Goal: Task Accomplishment & Management: Manage account settings

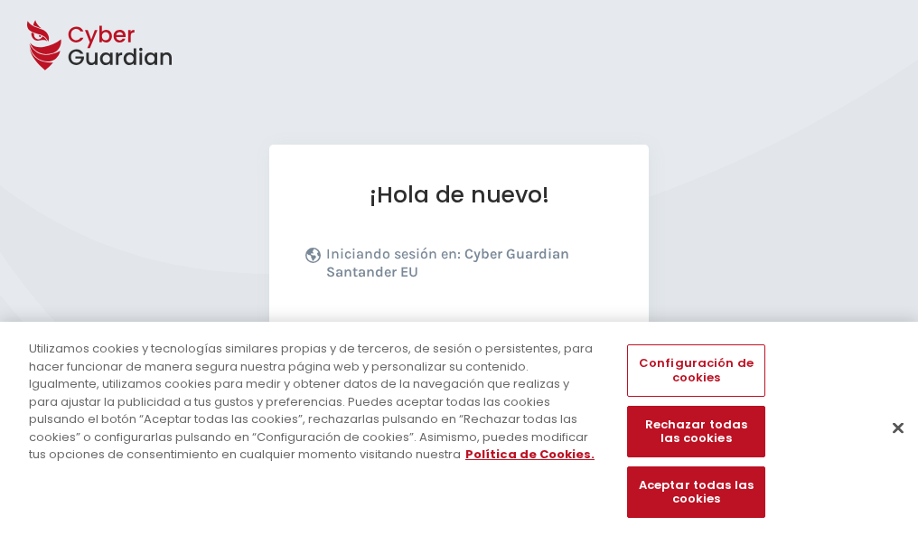
scroll to position [221, 0]
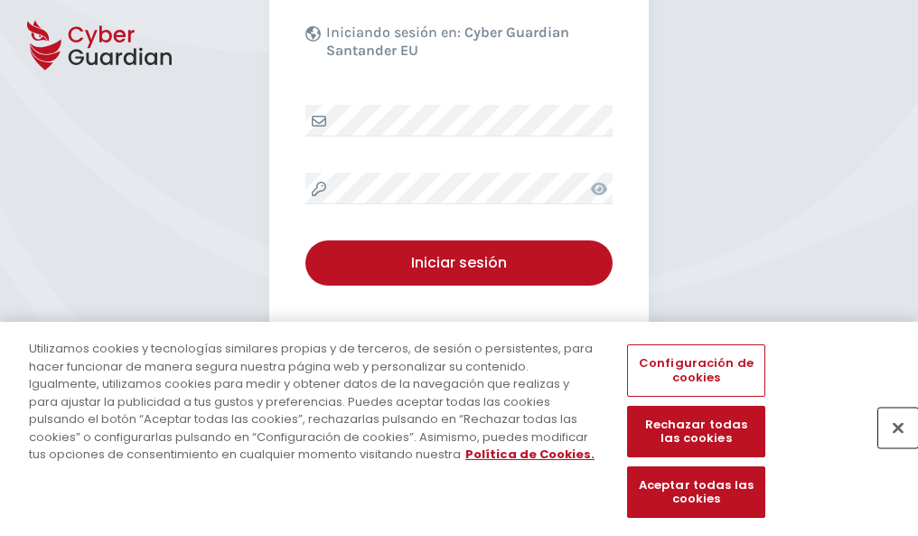
click at [889, 446] on button "Cerrar" at bounding box center [898, 427] width 40 height 40
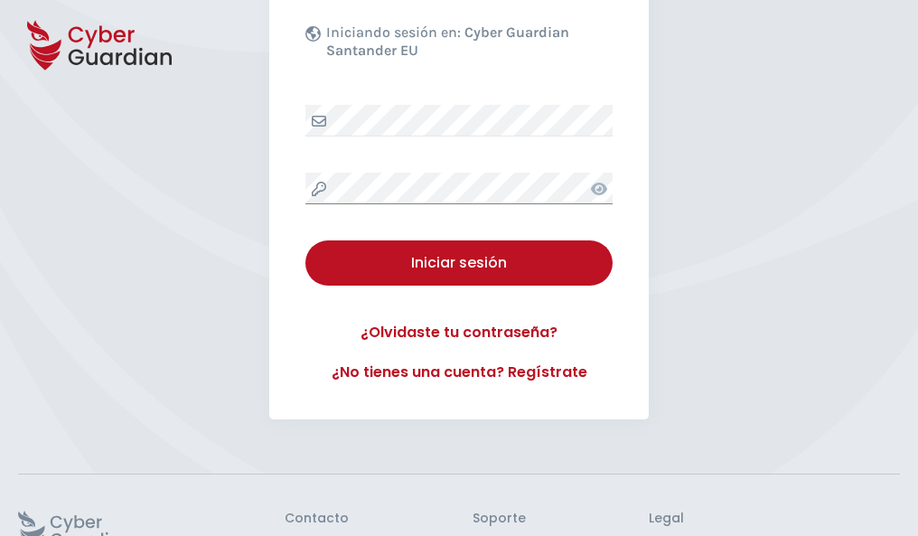
scroll to position [351, 0]
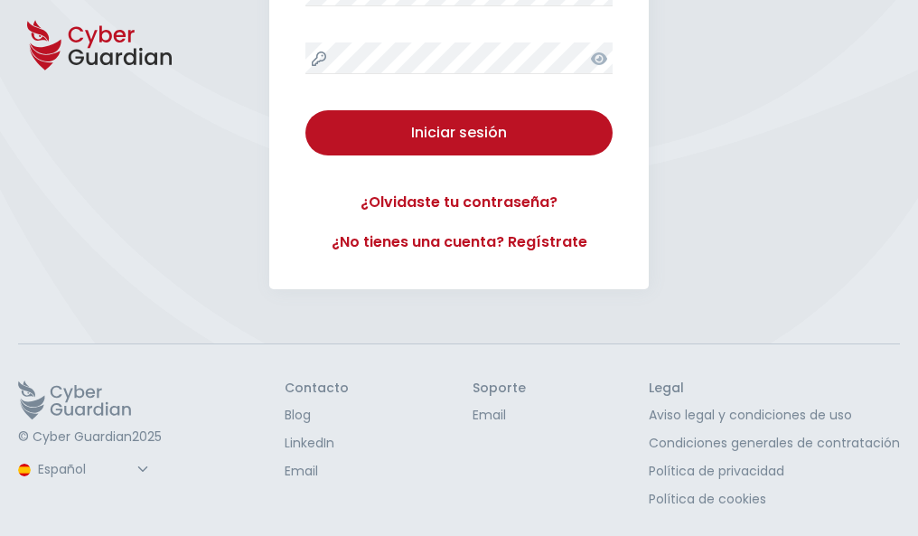
click at [305, 110] on button "Iniciar sesión" at bounding box center [458, 132] width 307 height 45
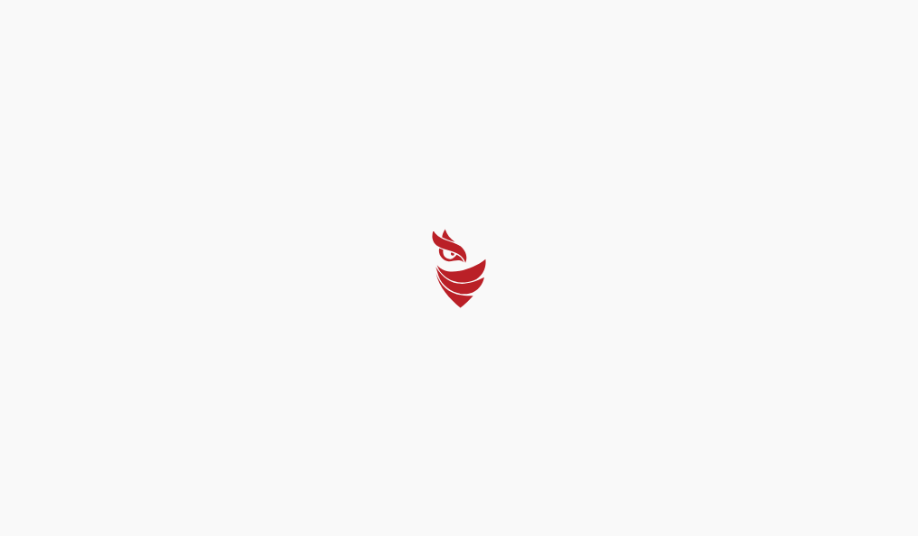
scroll to position [0, 0]
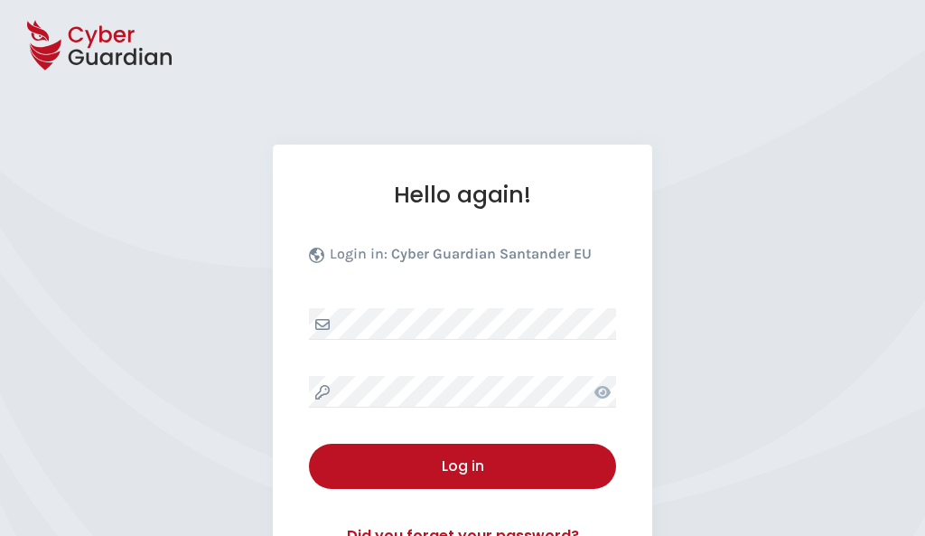
select select "English"
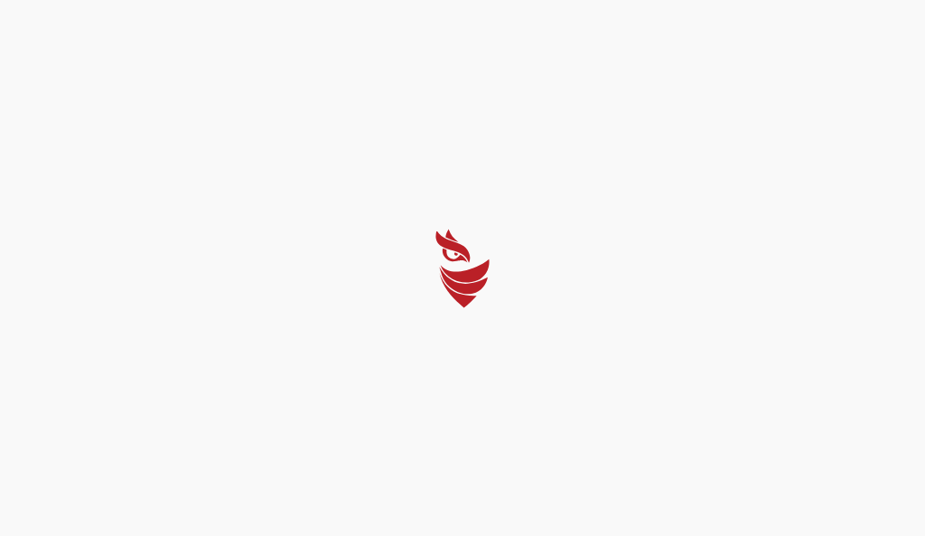
select select "English"
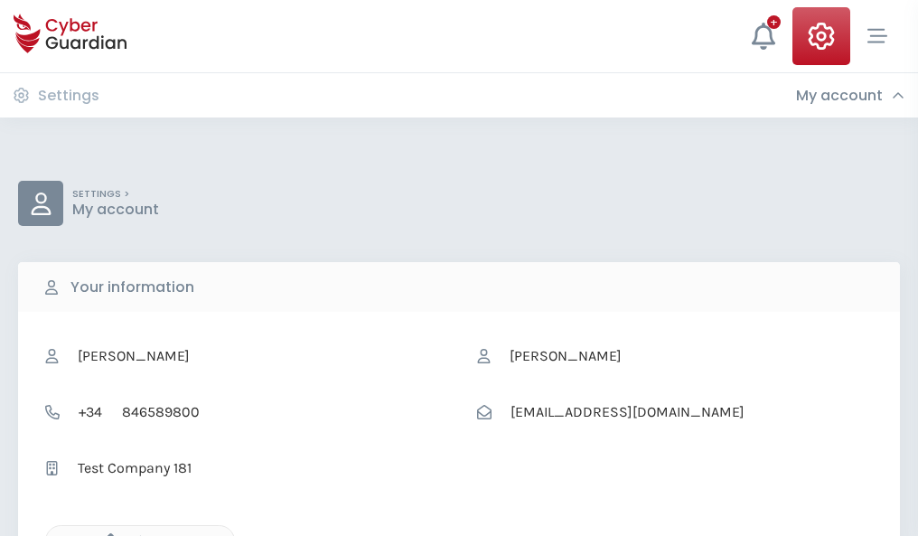
click at [106, 534] on icon "button" at bounding box center [105, 540] width 15 height 15
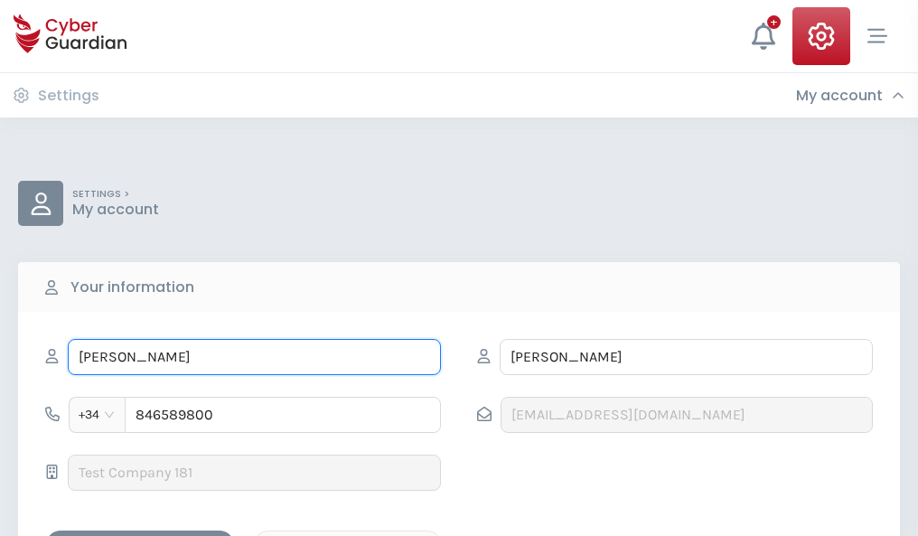
click at [254, 357] on input "GABRIEL" at bounding box center [254, 357] width 373 height 36
type input "G"
type input "Inocencio"
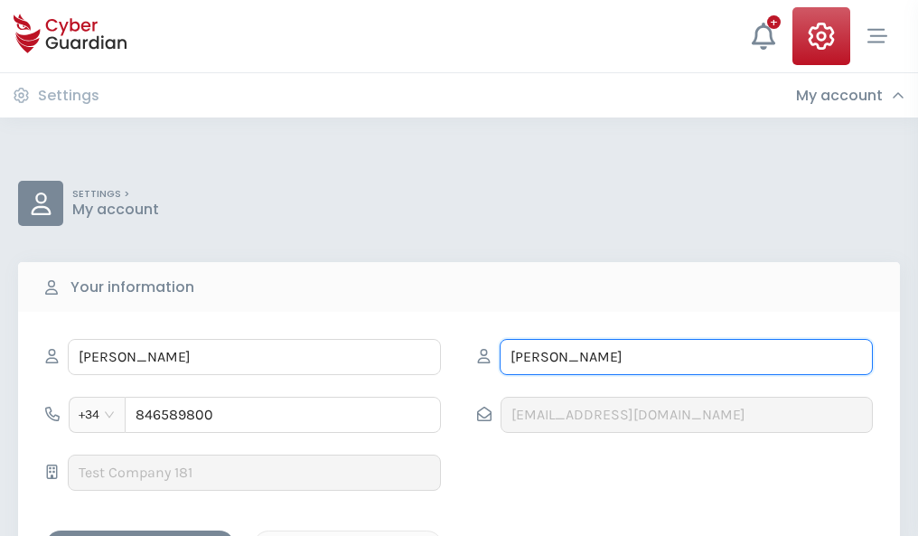
click at [686, 357] on input "BARROSO" at bounding box center [686, 357] width 373 height 36
type input "B"
type input "Izaguirre"
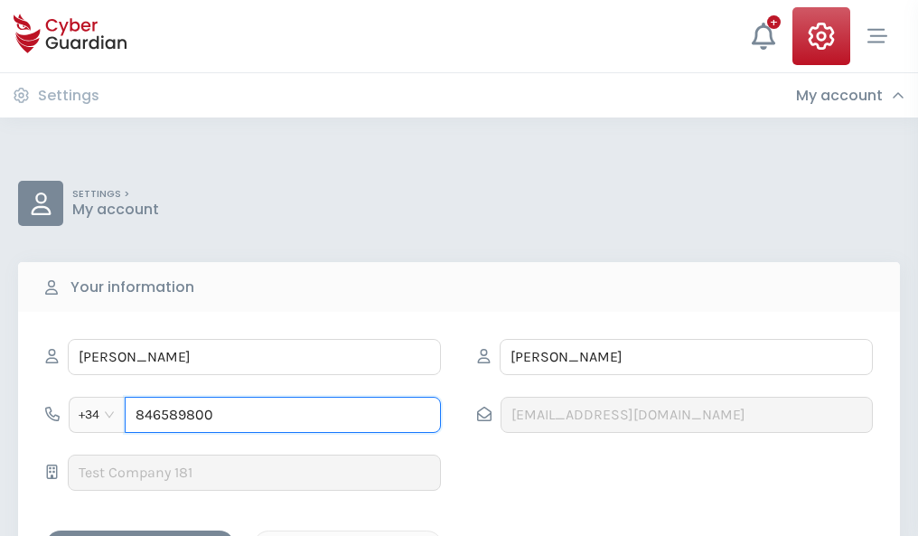
click at [283, 415] on input "846589800" at bounding box center [283, 415] width 316 height 36
type input "8"
type input "824100430"
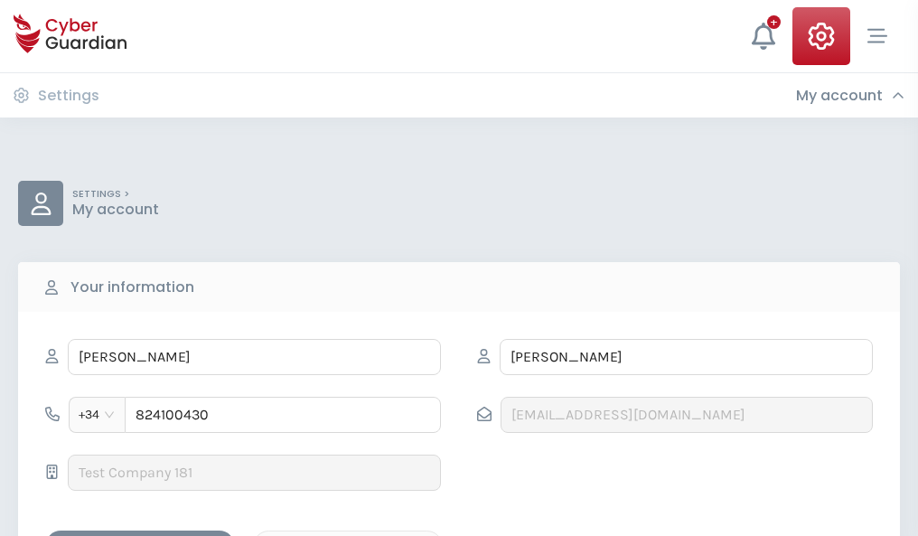
click at [140, 535] on div "Save changes" at bounding box center [140, 546] width 163 height 23
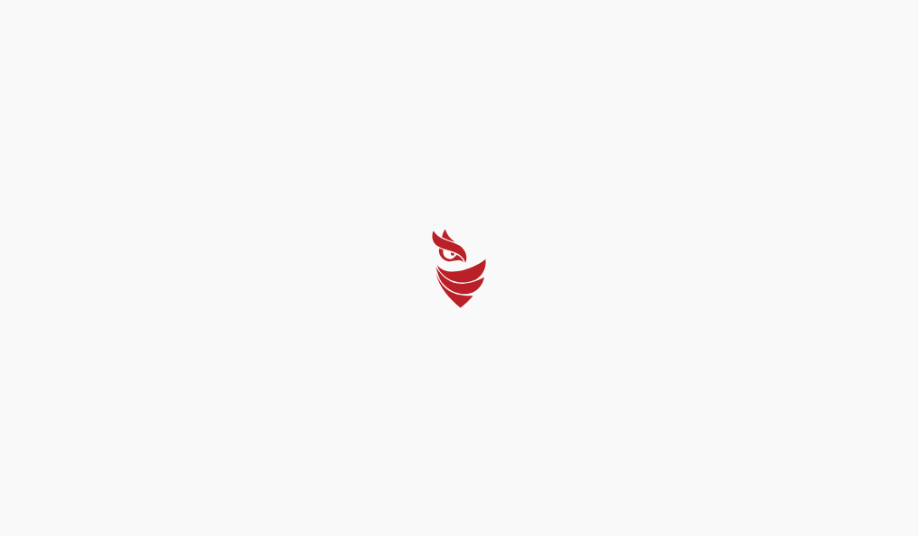
select select "English"
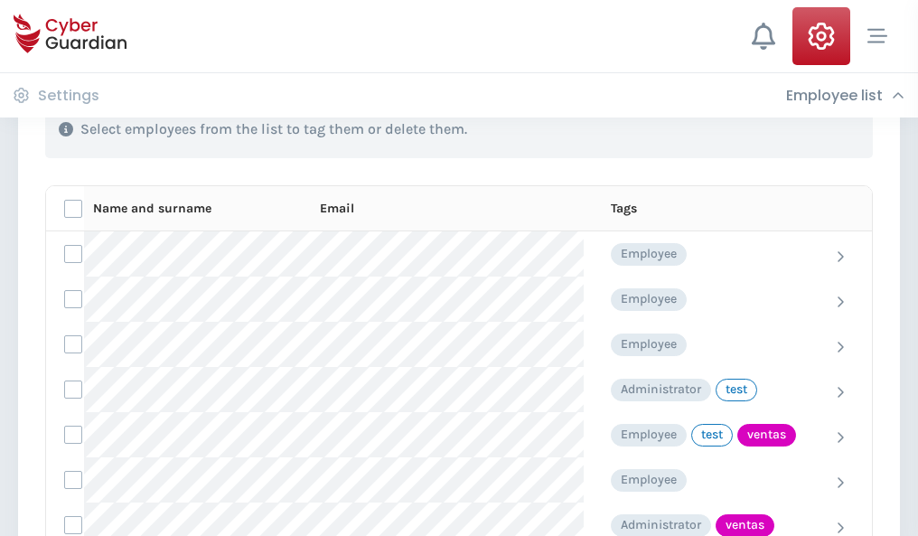
scroll to position [818, 0]
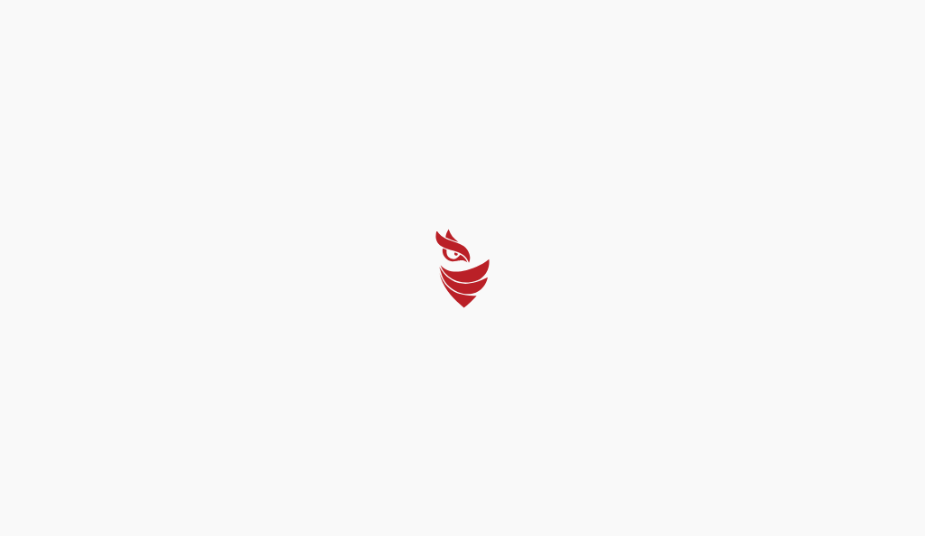
select select "English"
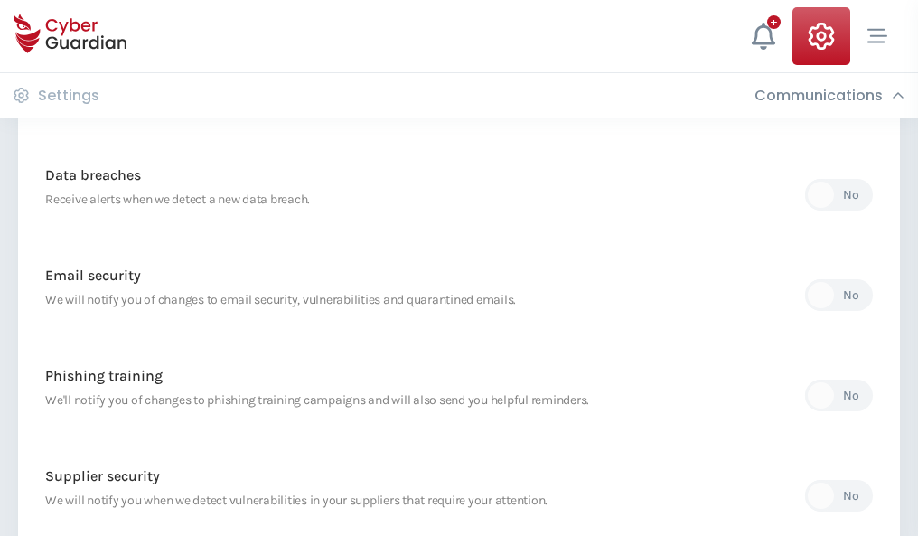
scroll to position [951, 0]
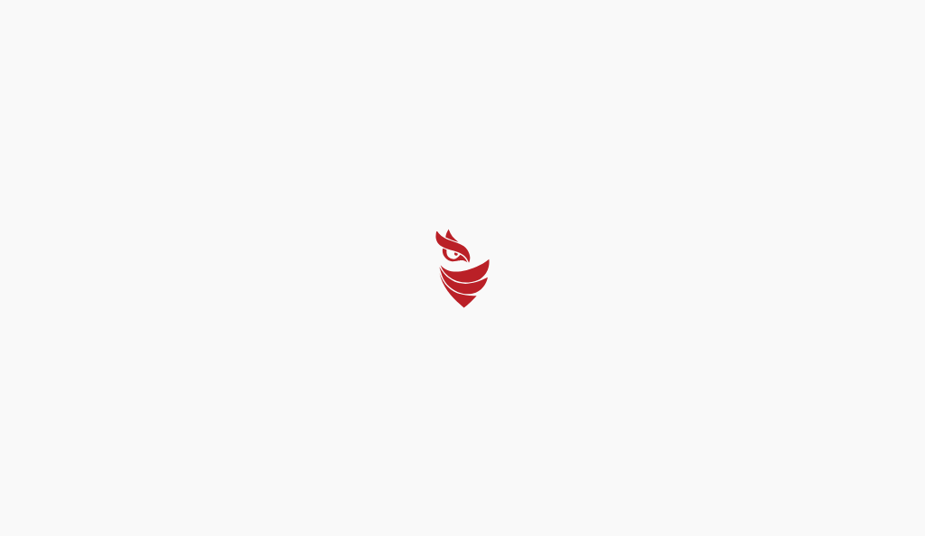
select select "English"
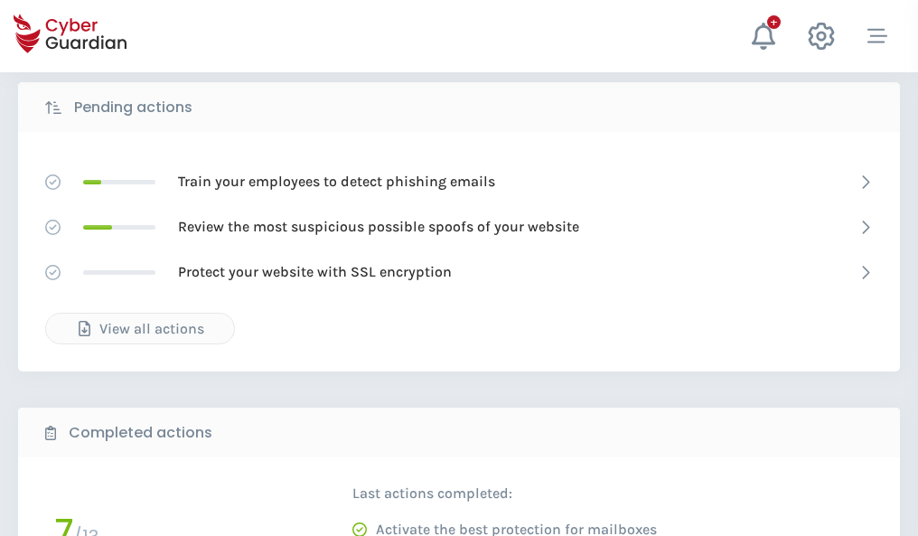
scroll to position [1000, 0]
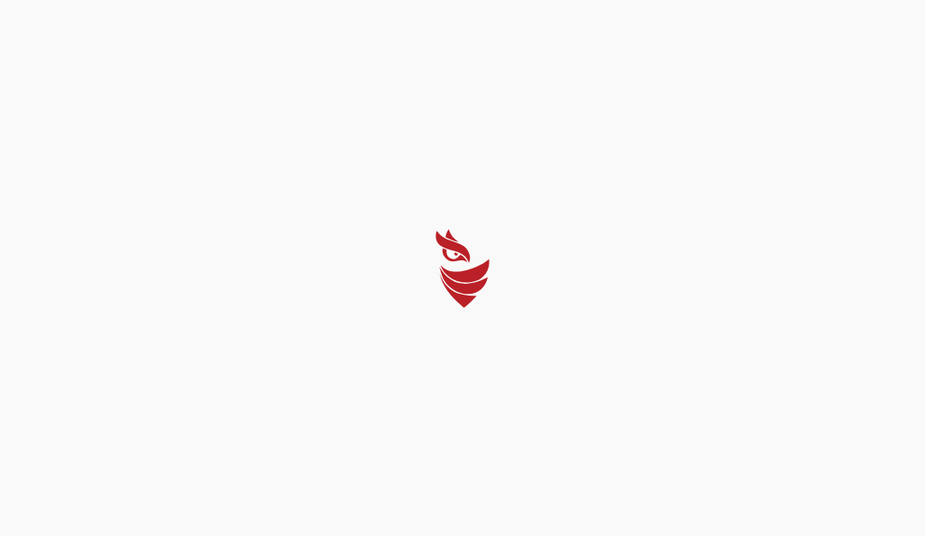
select select "English"
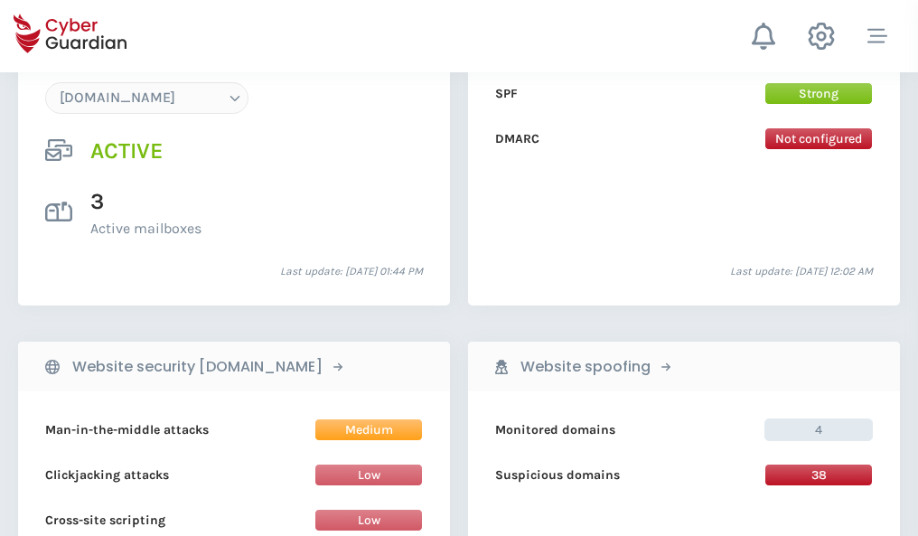
scroll to position [1924, 0]
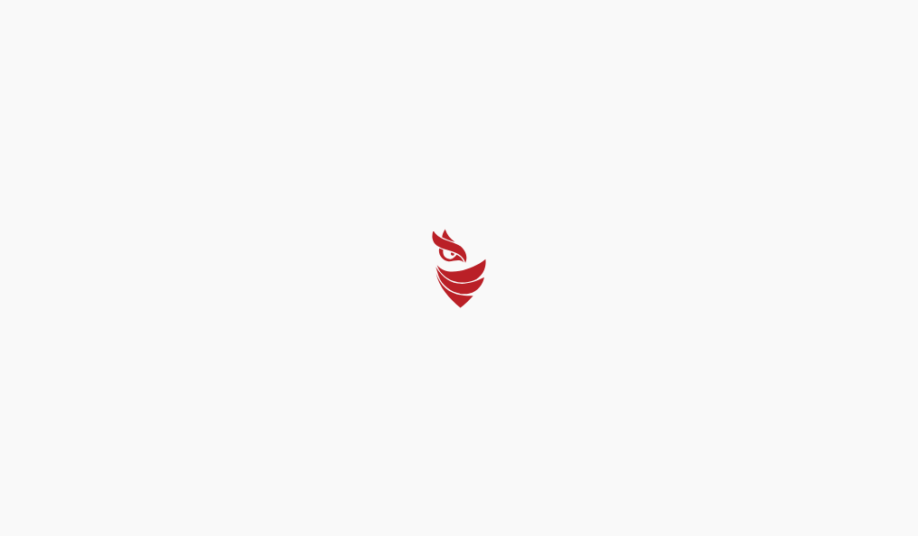
select select "English"
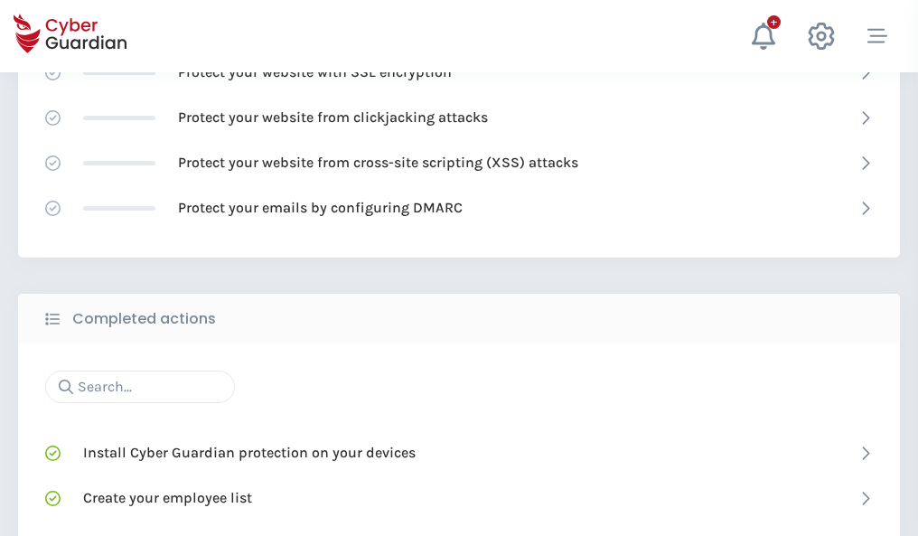
scroll to position [1203, 0]
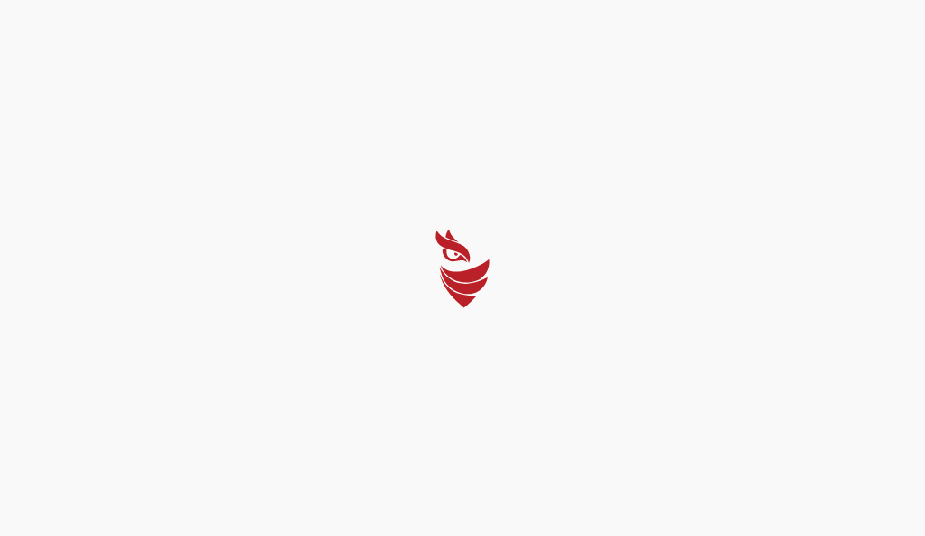
select select "English"
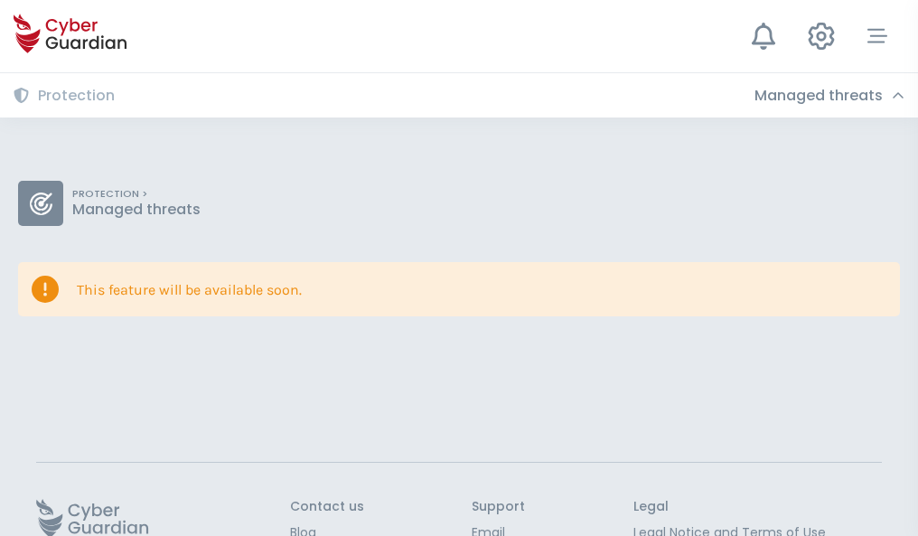
scroll to position [117, 0]
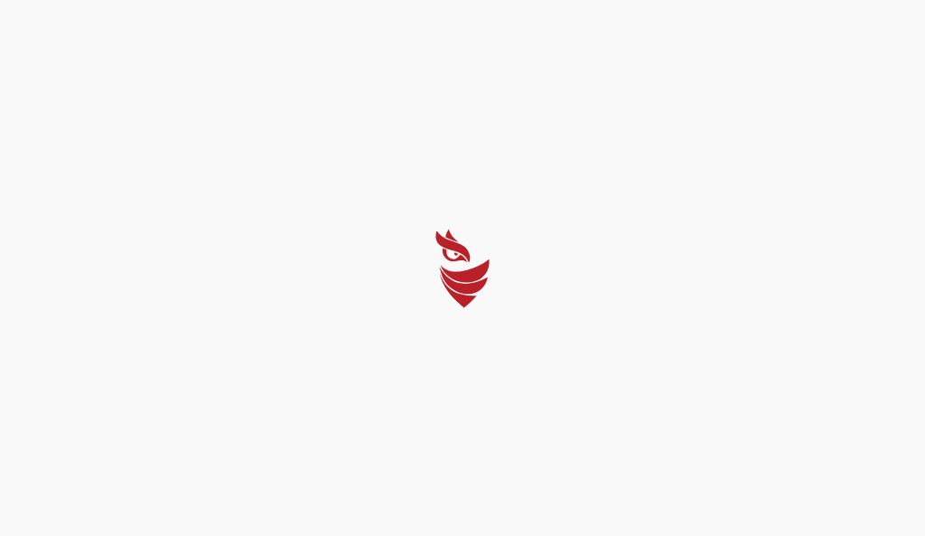
select select "English"
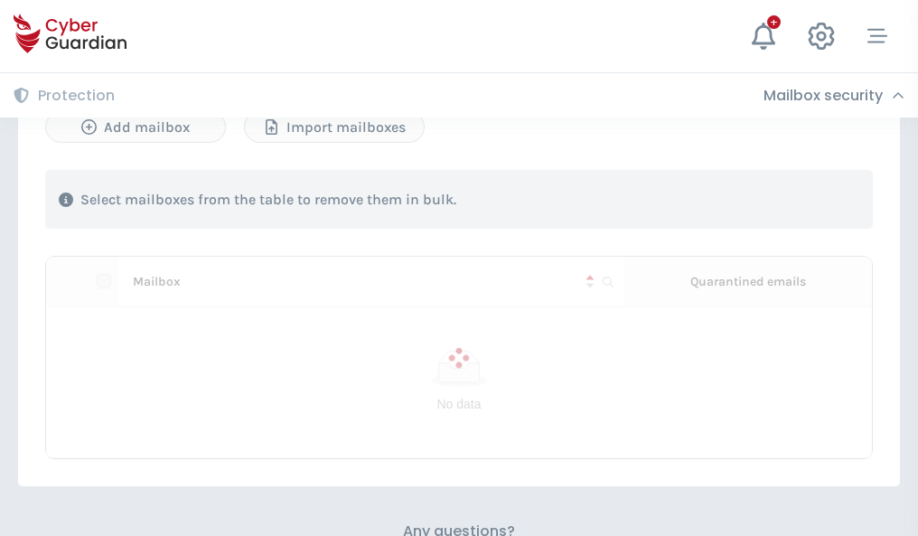
scroll to position [773, 0]
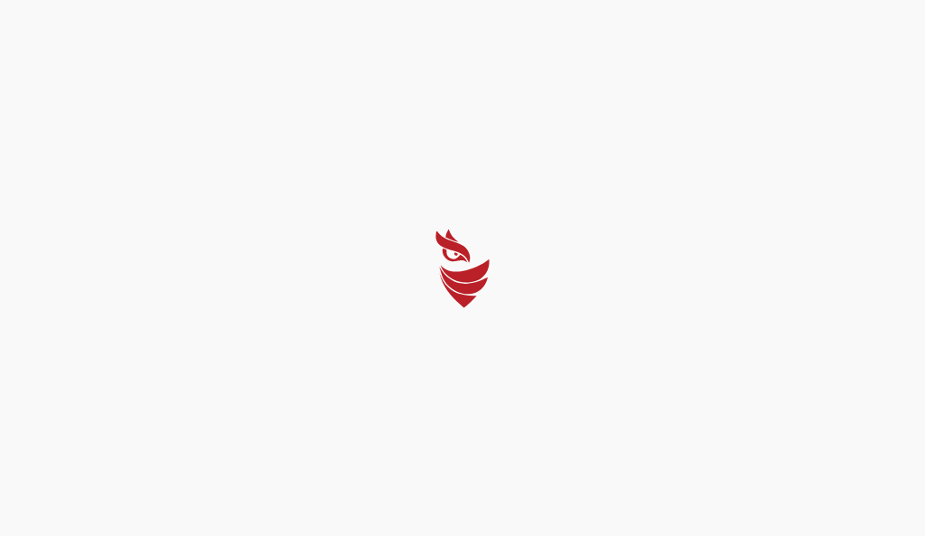
select select "English"
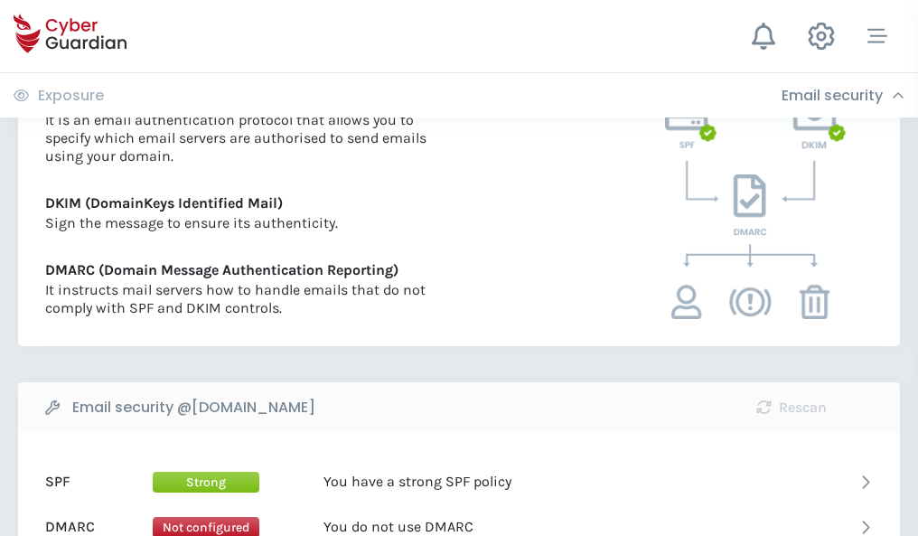
scroll to position [971, 0]
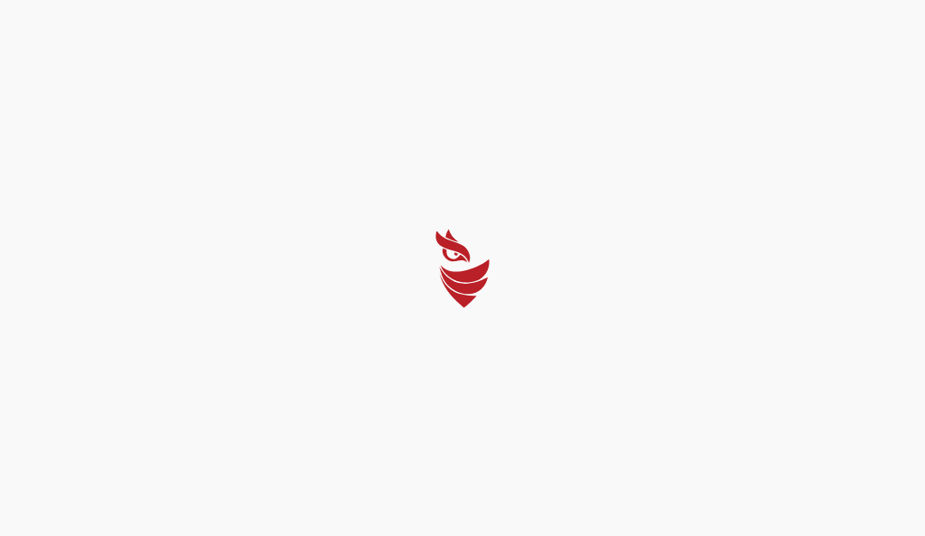
select select "English"
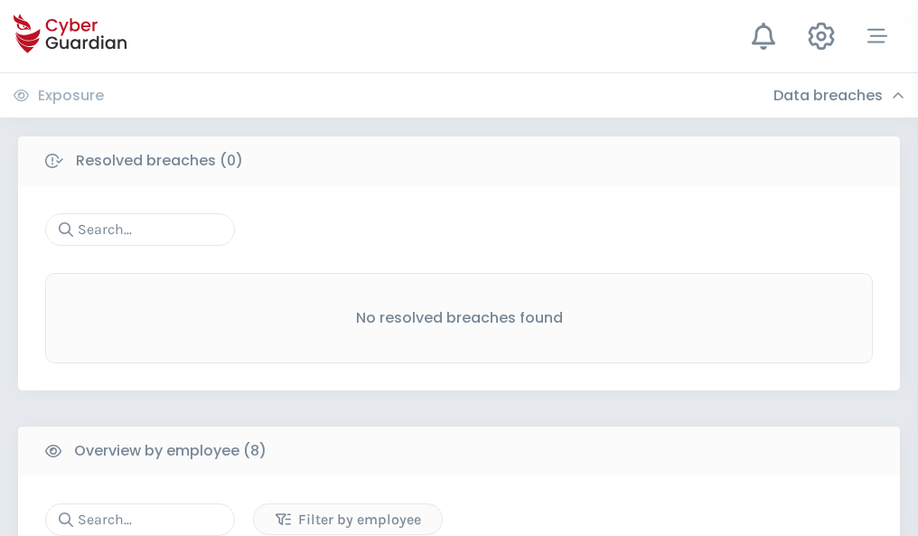
scroll to position [1539, 0]
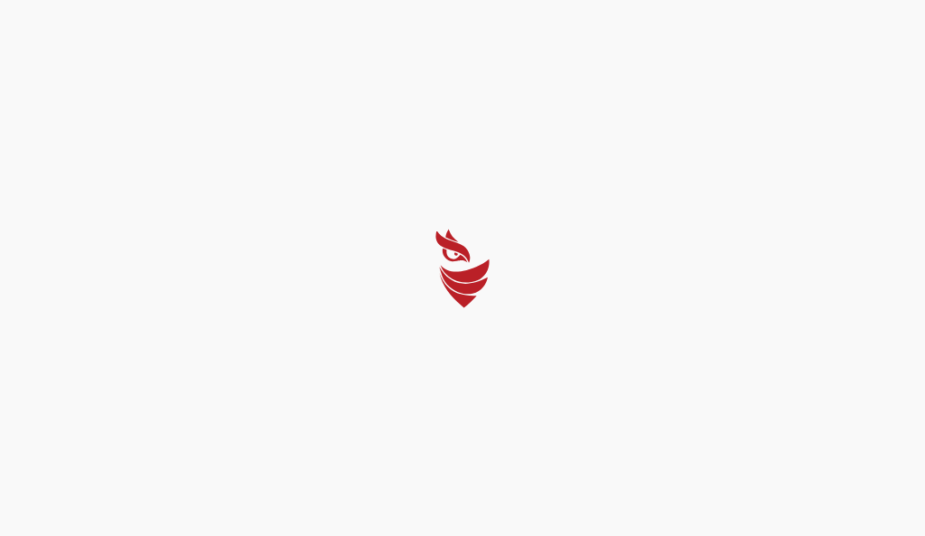
select select "English"
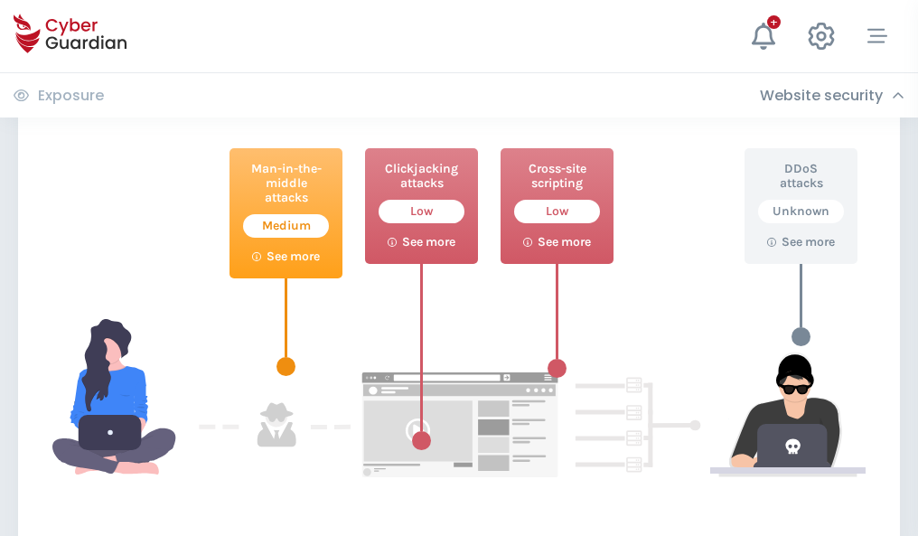
scroll to position [984, 0]
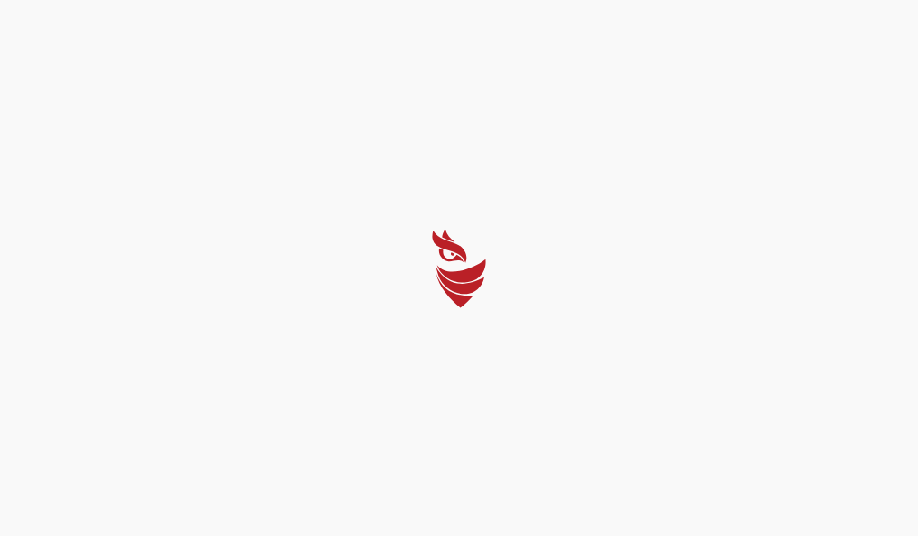
select select "English"
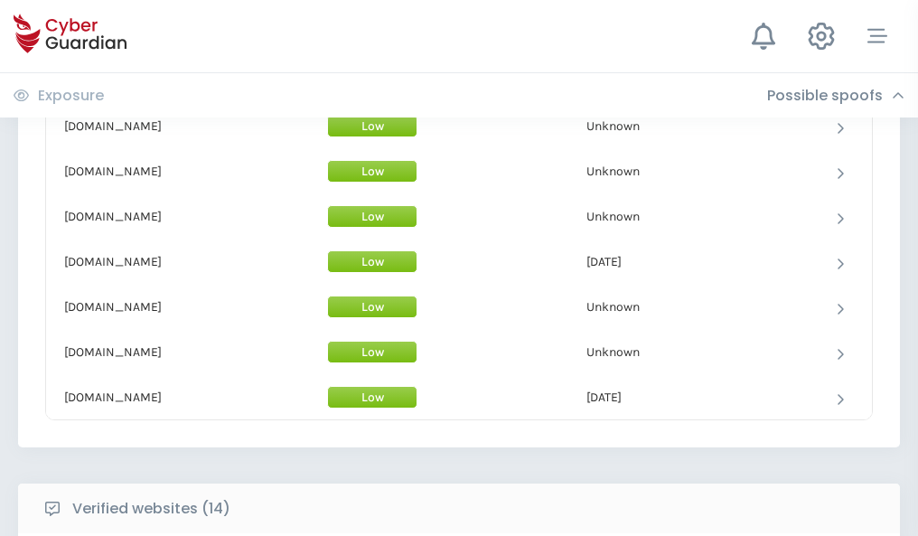
scroll to position [1762, 0]
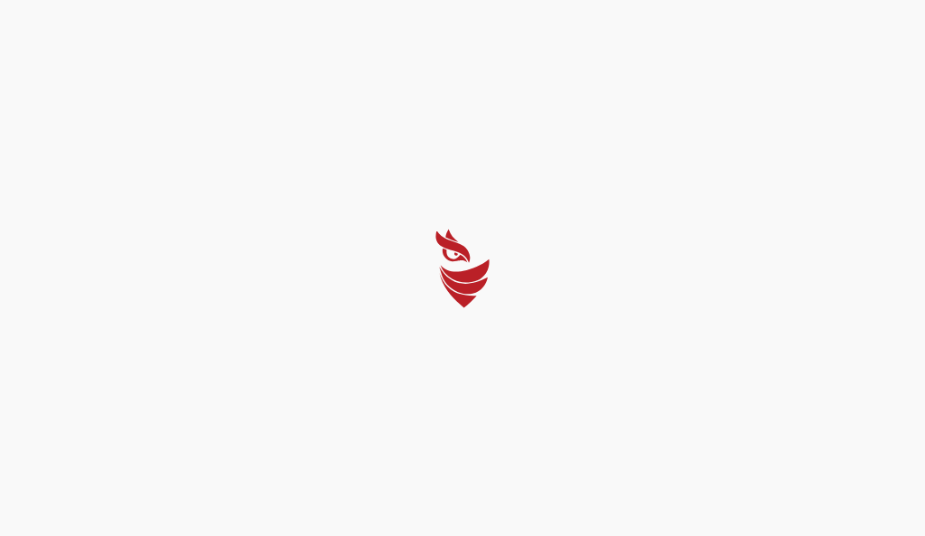
select select "English"
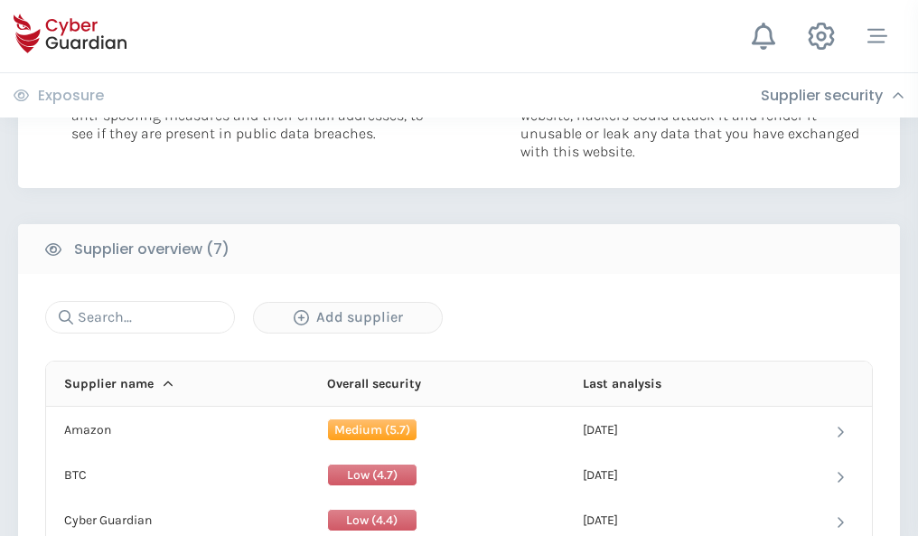
scroll to position [1170, 0]
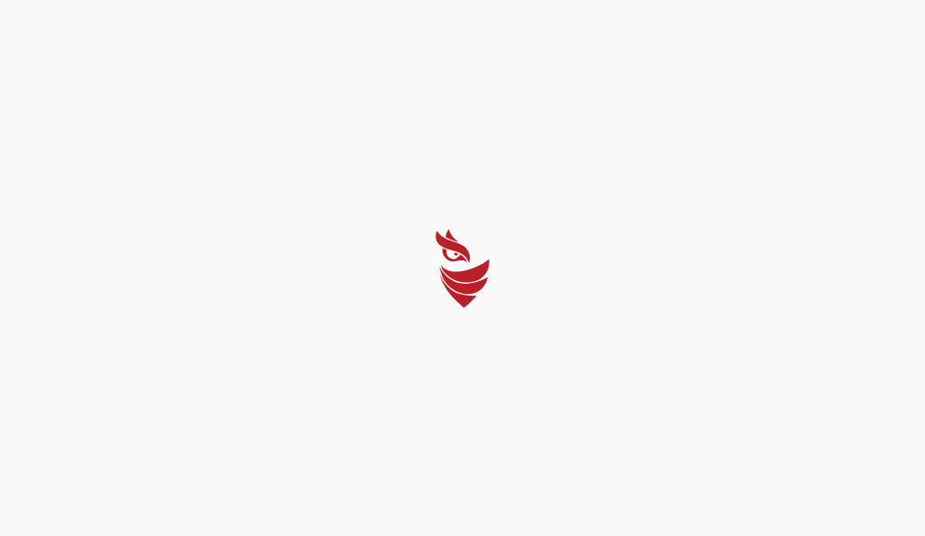
select select "English"
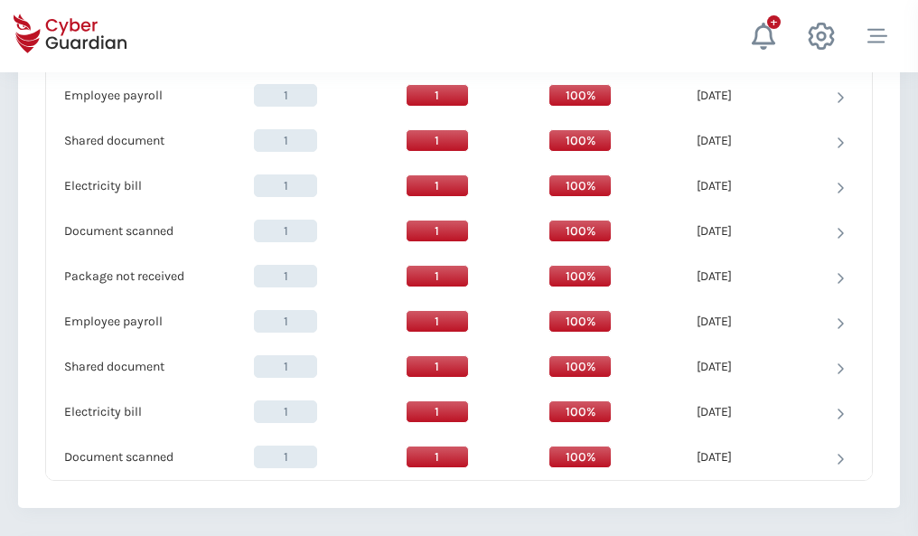
scroll to position [1851, 0]
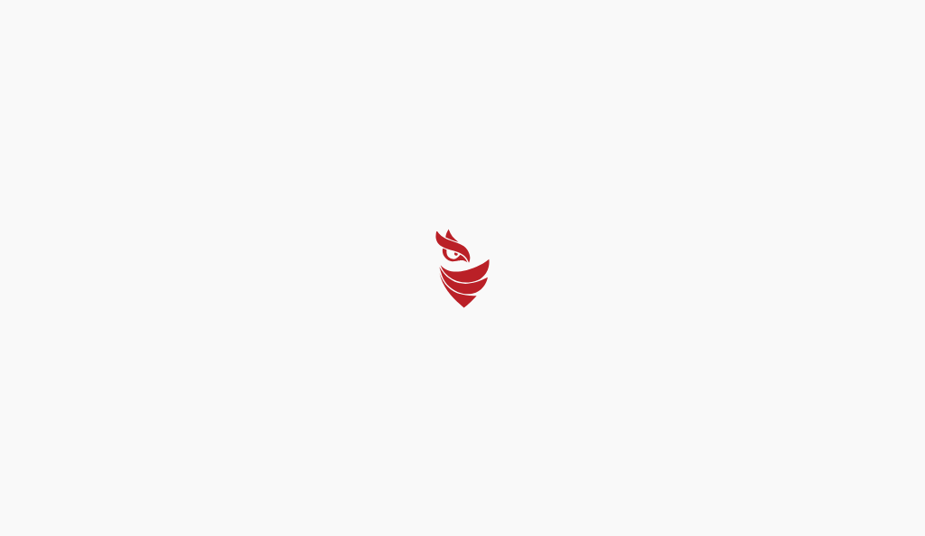
select select "English"
